Goal: Information Seeking & Learning: Learn about a topic

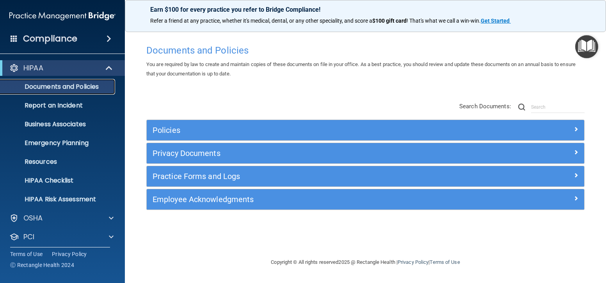
click at [75, 87] on p "Documents and Policies" at bounding box center [58, 87] width 107 height 8
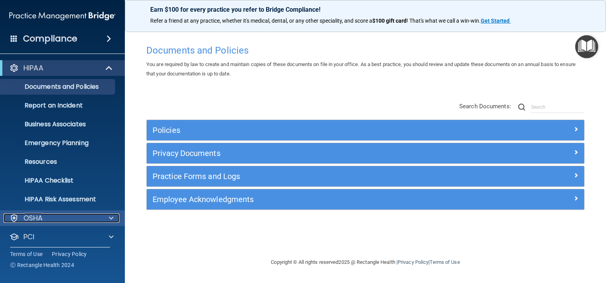
click at [108, 216] on div at bounding box center [110, 217] width 20 height 9
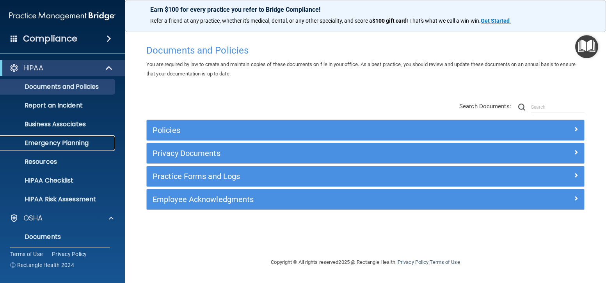
click at [69, 141] on p "Emergency Planning" at bounding box center [58, 143] width 107 height 8
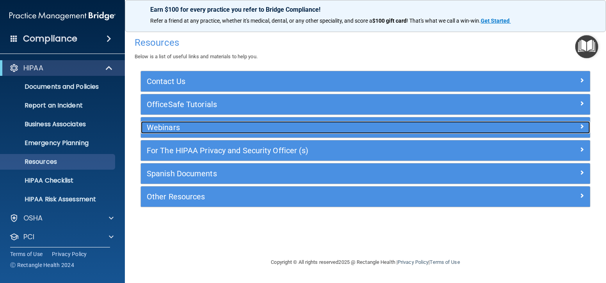
click at [504, 122] on div at bounding box center [534, 125] width 112 height 9
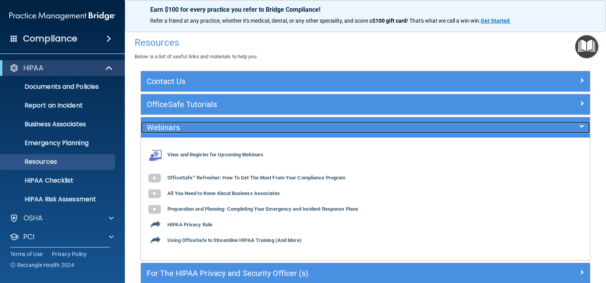
scroll to position [78, 0]
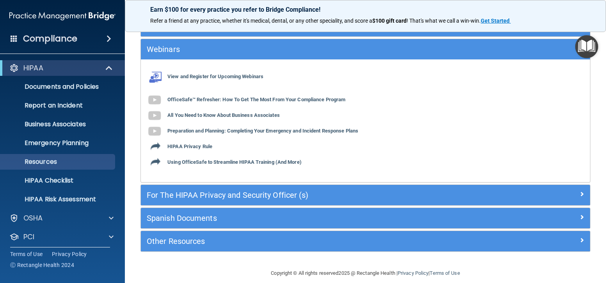
click at [258, 234] on div "Other Resources" at bounding box center [365, 241] width 449 height 20
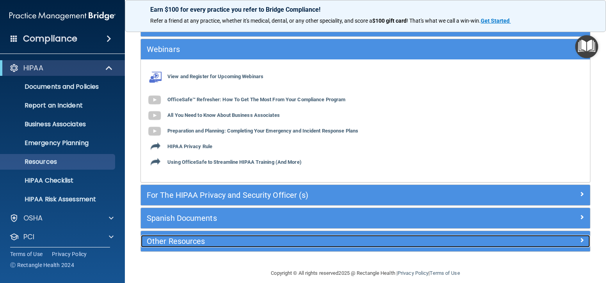
click at [580, 239] on span at bounding box center [582, 239] width 5 height 9
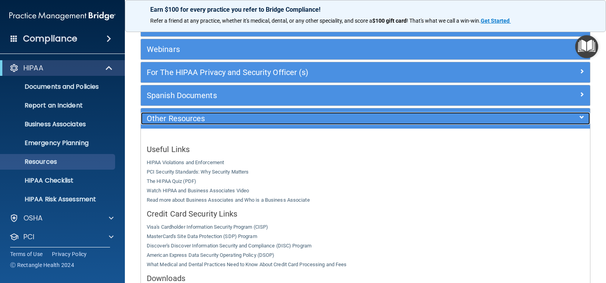
scroll to position [117, 0]
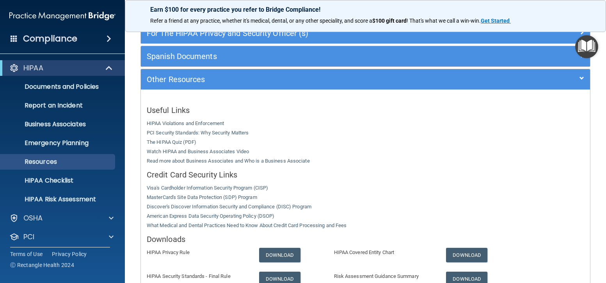
click at [585, 42] on img "Open Resource Center" at bounding box center [587, 46] width 23 height 23
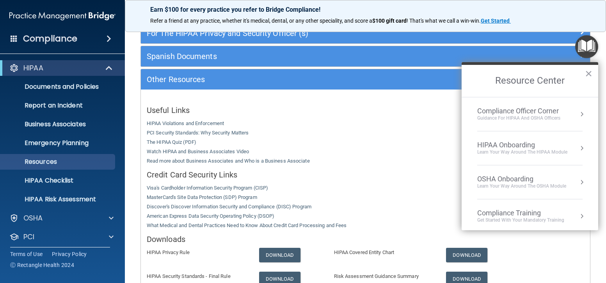
click at [533, 111] on div "Compliance Officer Corner" at bounding box center [519, 111] width 83 height 9
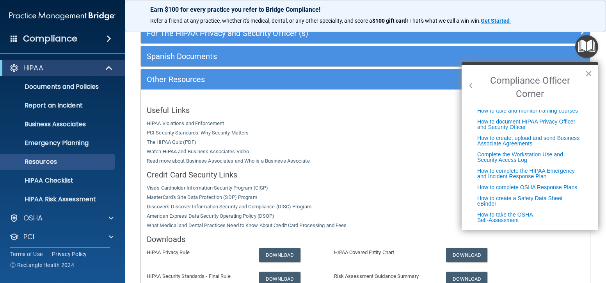
scroll to position [0, 0]
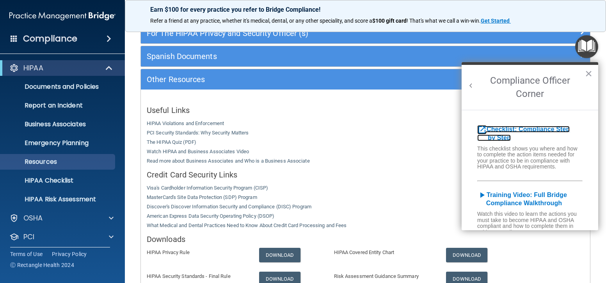
click at [521, 127] on b "Checklist: Compliance Step by Step" at bounding box center [524, 133] width 93 height 15
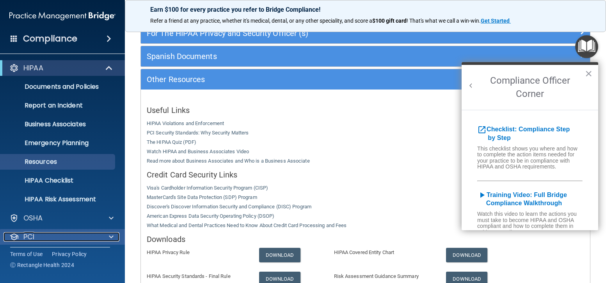
click at [111, 240] on span at bounding box center [111, 236] width 5 height 9
click at [112, 235] on span at bounding box center [111, 236] width 5 height 9
click at [111, 237] on span at bounding box center [111, 236] width 5 height 9
click at [589, 75] on button "×" at bounding box center [588, 73] width 7 height 12
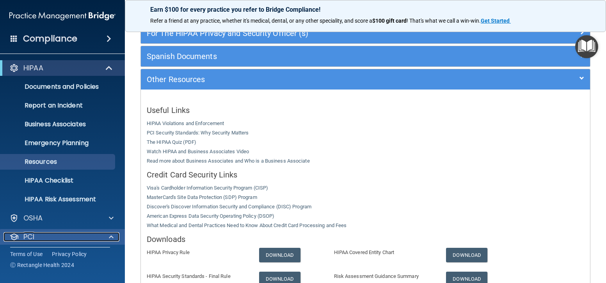
click at [111, 239] on span at bounding box center [111, 236] width 5 height 9
click at [112, 237] on span at bounding box center [111, 236] width 5 height 9
click at [21, 235] on div "PCI" at bounding box center [52, 236] width 97 height 9
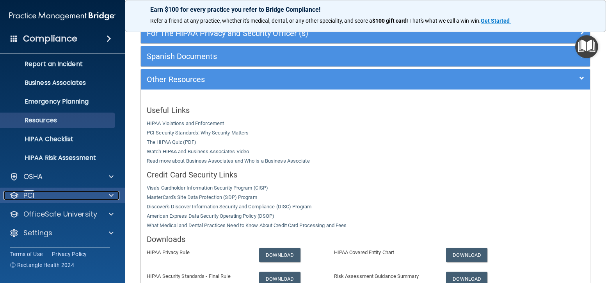
click at [109, 194] on span at bounding box center [111, 195] width 5 height 9
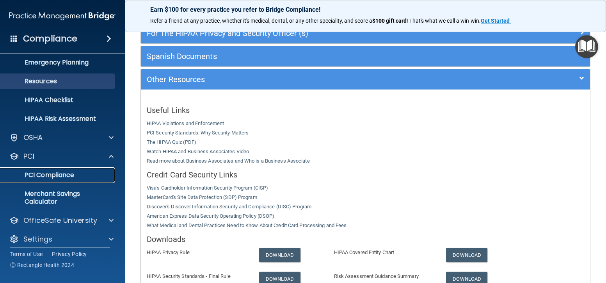
click at [66, 176] on p "PCI Compliance" at bounding box center [58, 175] width 107 height 8
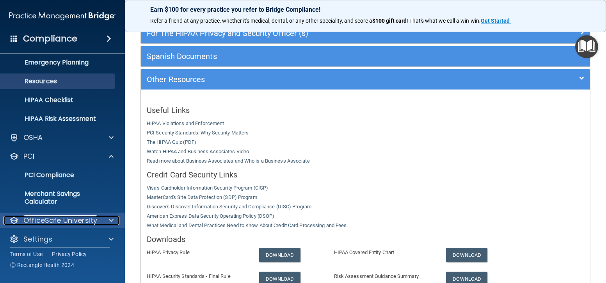
click at [113, 220] on span at bounding box center [111, 220] width 5 height 9
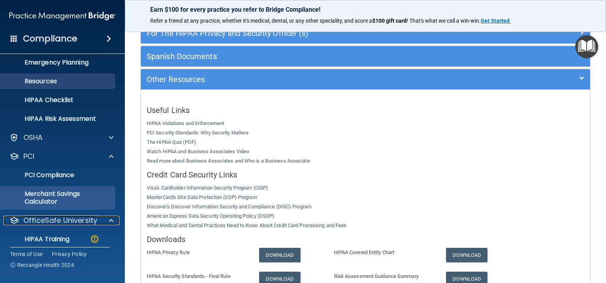
scroll to position [143, 0]
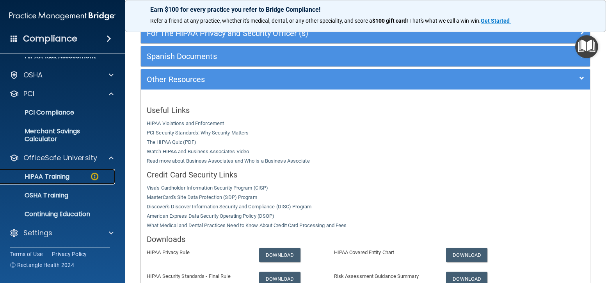
click at [68, 178] on p "HIPAA Training" at bounding box center [37, 177] width 64 height 8
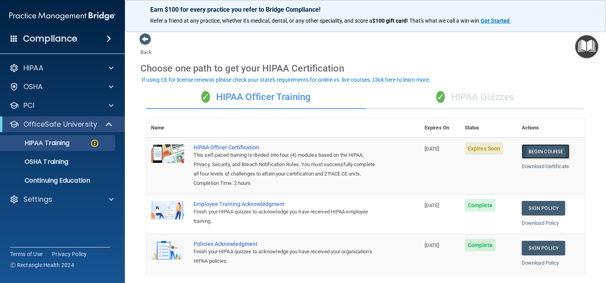
click at [534, 153] on link "Begin Course" at bounding box center [546, 151] width 48 height 14
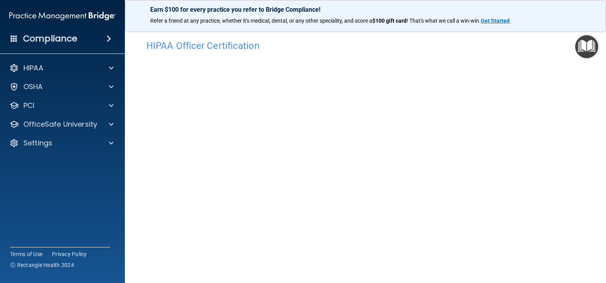
scroll to position [44, 0]
click at [384, 281] on div "Copyright © All rights reserved 2025 @ Rectangle Health | Privacy Policy | Term…" at bounding box center [365, 285] width 285 height 25
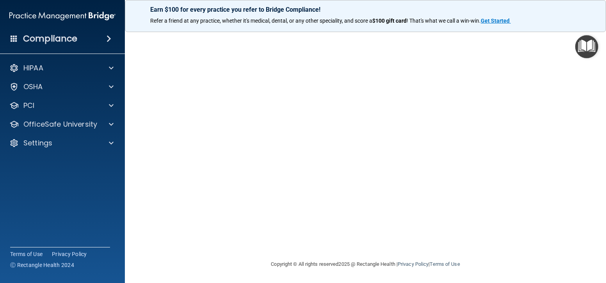
scroll to position [0, 0]
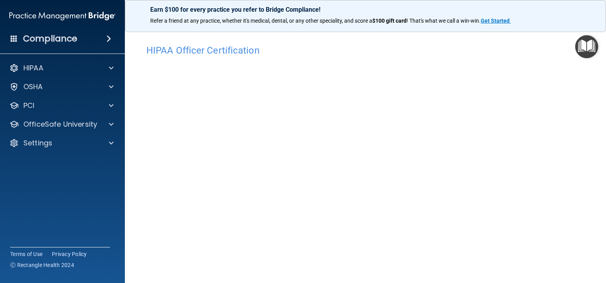
click at [579, 46] on img "Open Resource Center" at bounding box center [587, 46] width 23 height 23
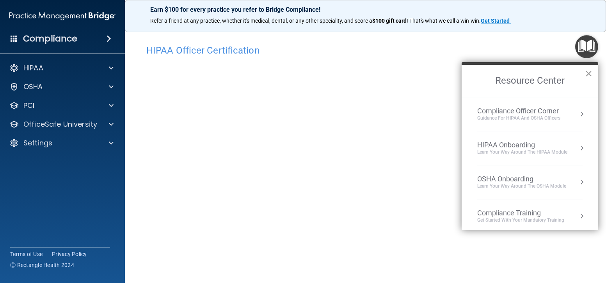
click at [589, 70] on button "×" at bounding box center [588, 73] width 7 height 12
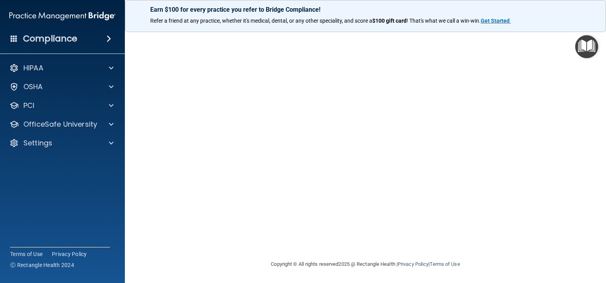
scroll to position [26, 0]
